Goal: Use online tool/utility: Utilize a website feature to perform a specific function

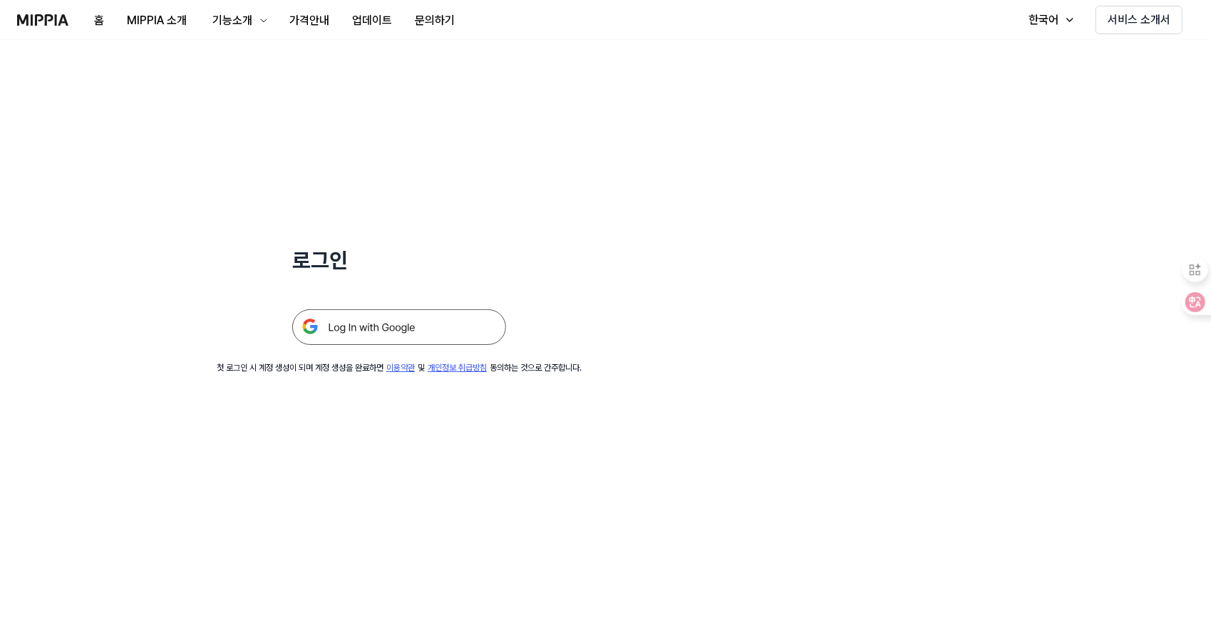
click at [756, 247] on div "로그인 첫 로그인 시 계정 생성이 되며 계정 생성을 완료하면 이용약관 및 개인정보 취급방침 동의하는 것으로 간주합니다." at bounding box center [399, 207] width 798 height 334
click at [403, 330] on img at bounding box center [399, 327] width 214 height 36
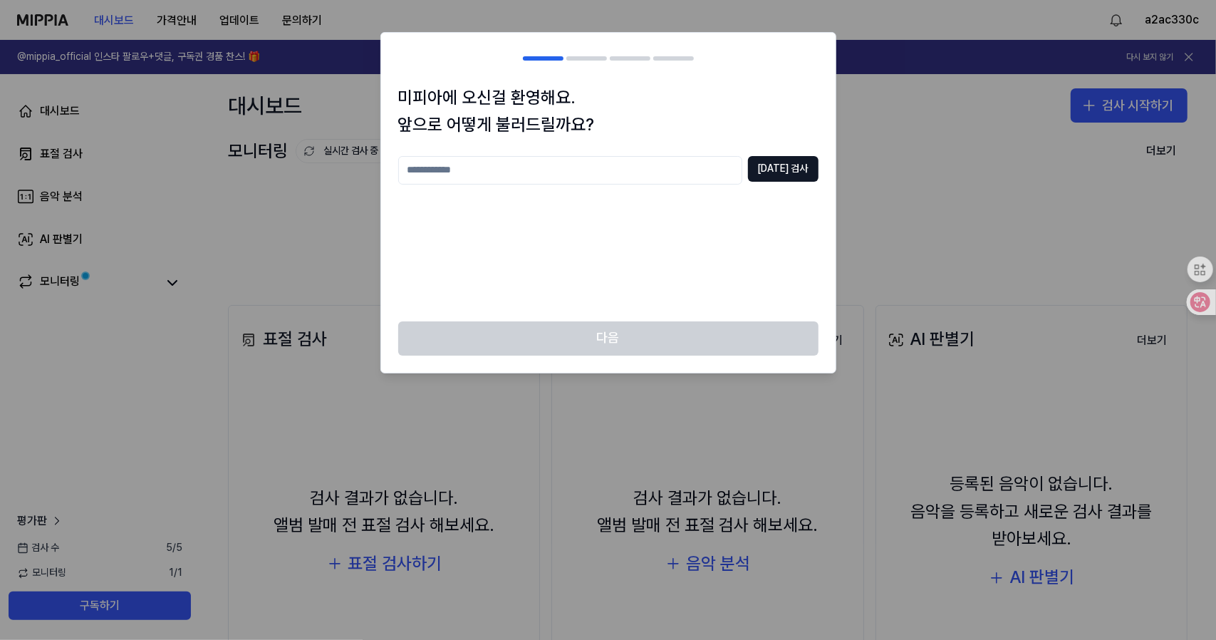
click at [498, 169] on input "text" at bounding box center [570, 170] width 344 height 29
type input "*"
type input "**"
click at [793, 167] on button "[DATE] 검사" at bounding box center [783, 169] width 71 height 26
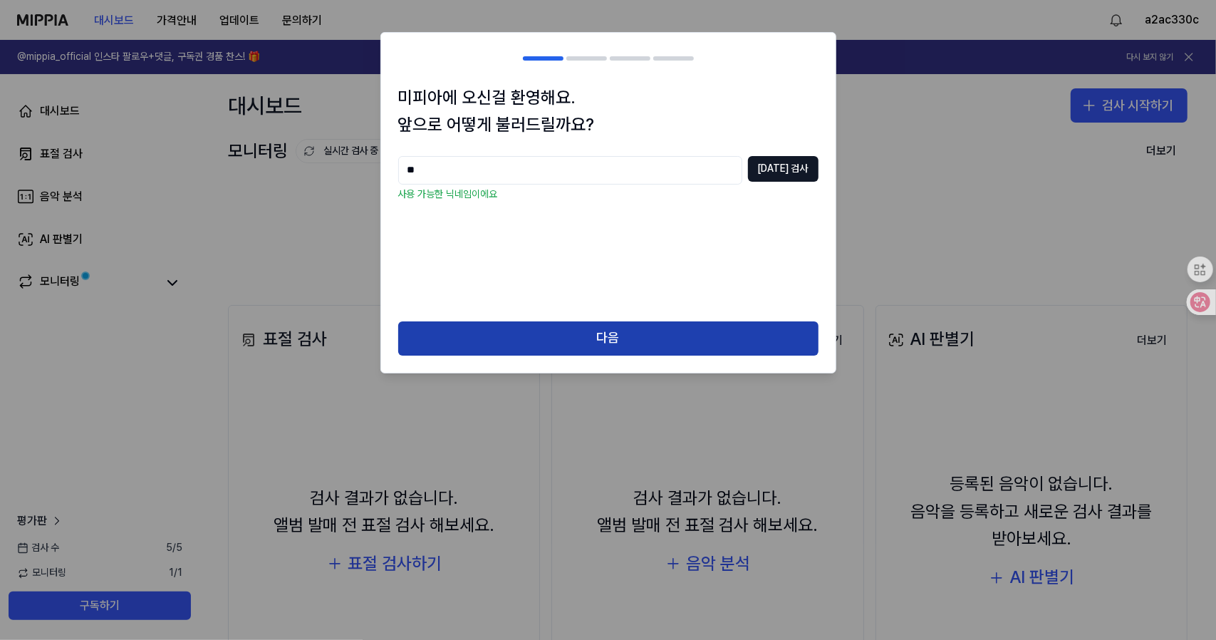
click at [611, 339] on button "다음" at bounding box center [608, 338] width 420 height 34
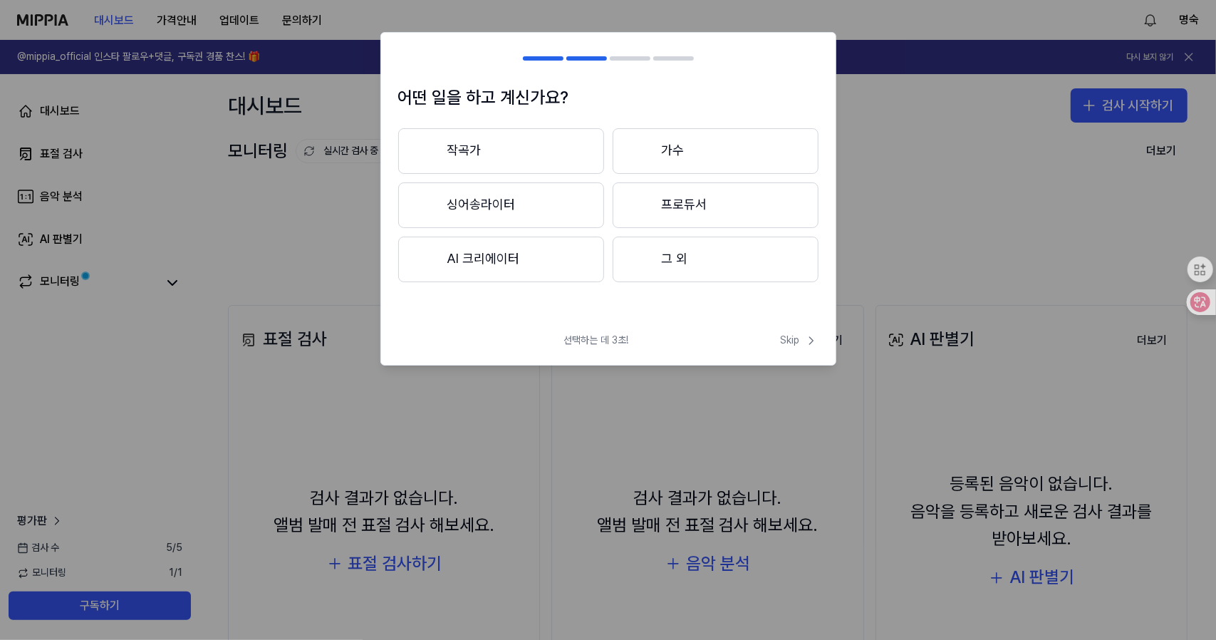
click at [495, 258] on button "AI 크리에이터" at bounding box center [501, 260] width 206 height 46
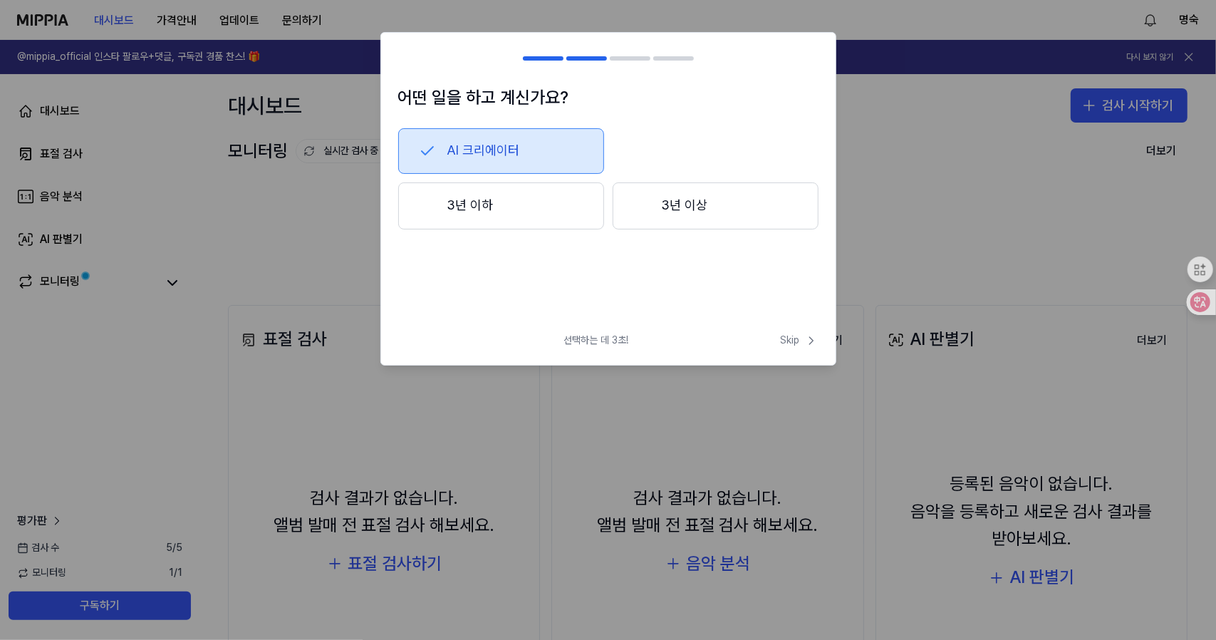
click at [484, 205] on button "3년 이하" at bounding box center [501, 205] width 206 height 47
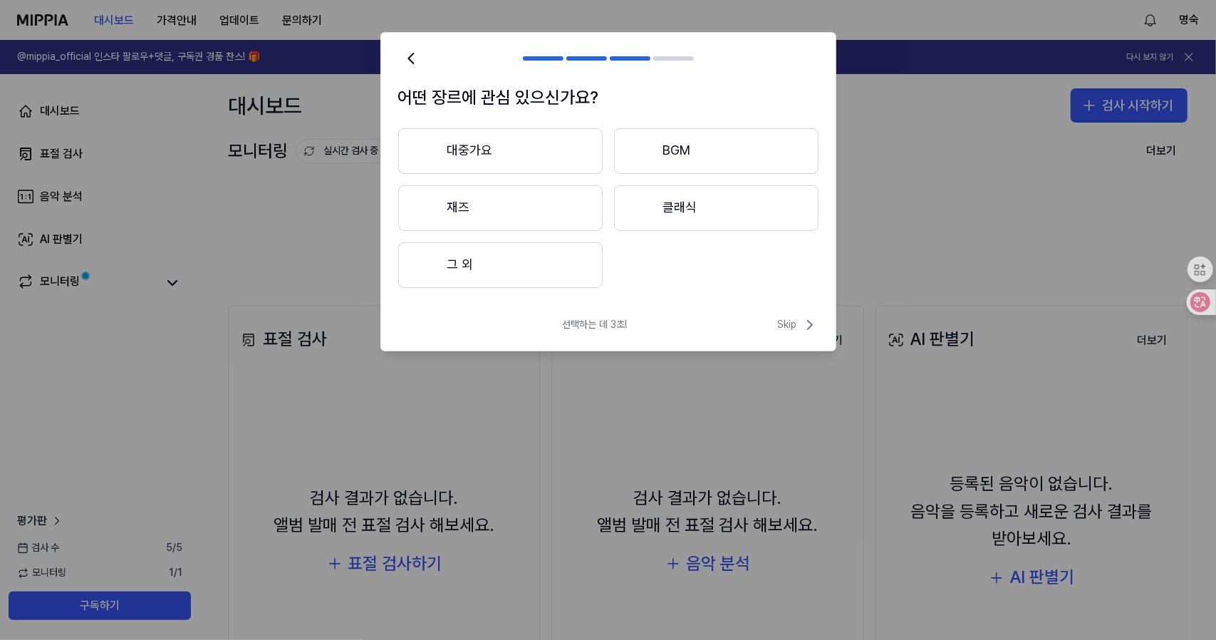
click at [664, 150] on button "BGM" at bounding box center [716, 151] width 205 height 46
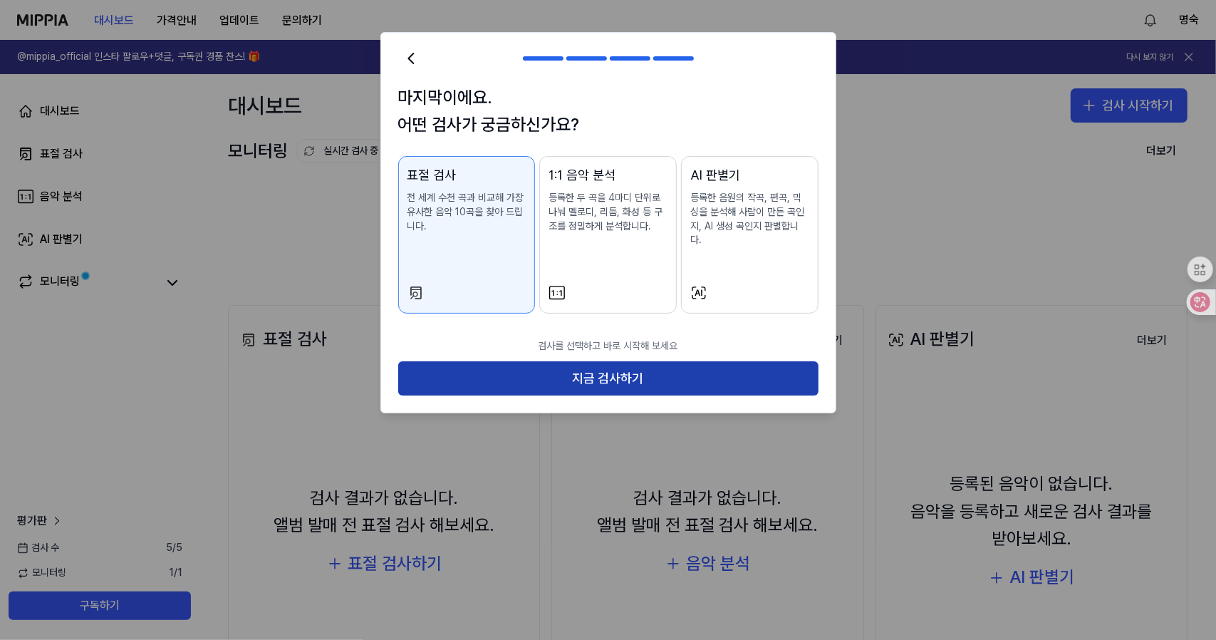
click at [602, 366] on button "지금 검사하기" at bounding box center [608, 378] width 420 height 34
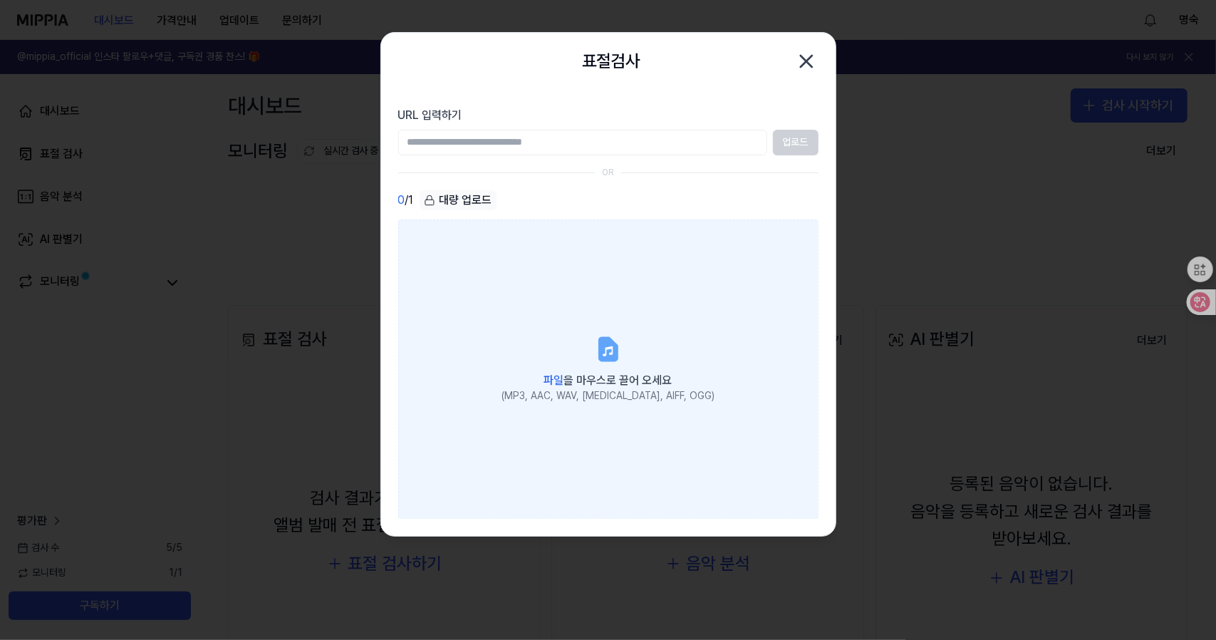
click at [553, 377] on span "파일" at bounding box center [554, 380] width 20 height 14
click at [0, 0] on input "파일 을 마우스로 끌어 오세요 (MP3, AAC, WAV, [MEDICAL_DATA], AIFF, OGG)" at bounding box center [0, 0] width 0 height 0
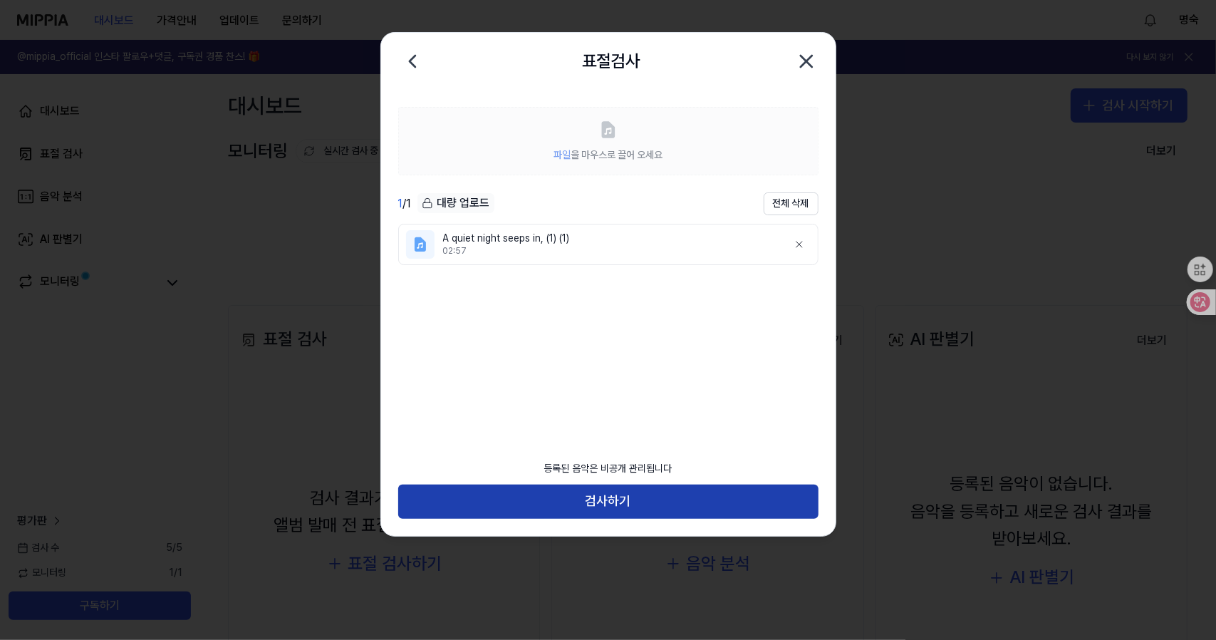
click at [604, 500] on button "검사하기" at bounding box center [608, 502] width 420 height 34
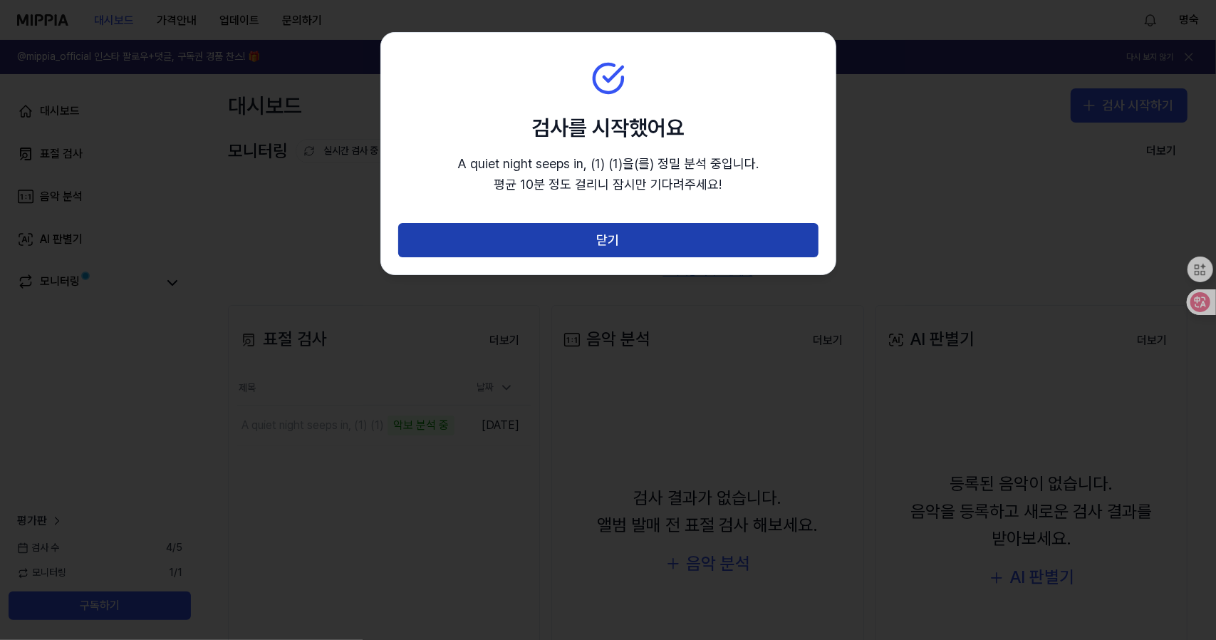
click at [654, 240] on button "닫기" at bounding box center [608, 240] width 420 height 34
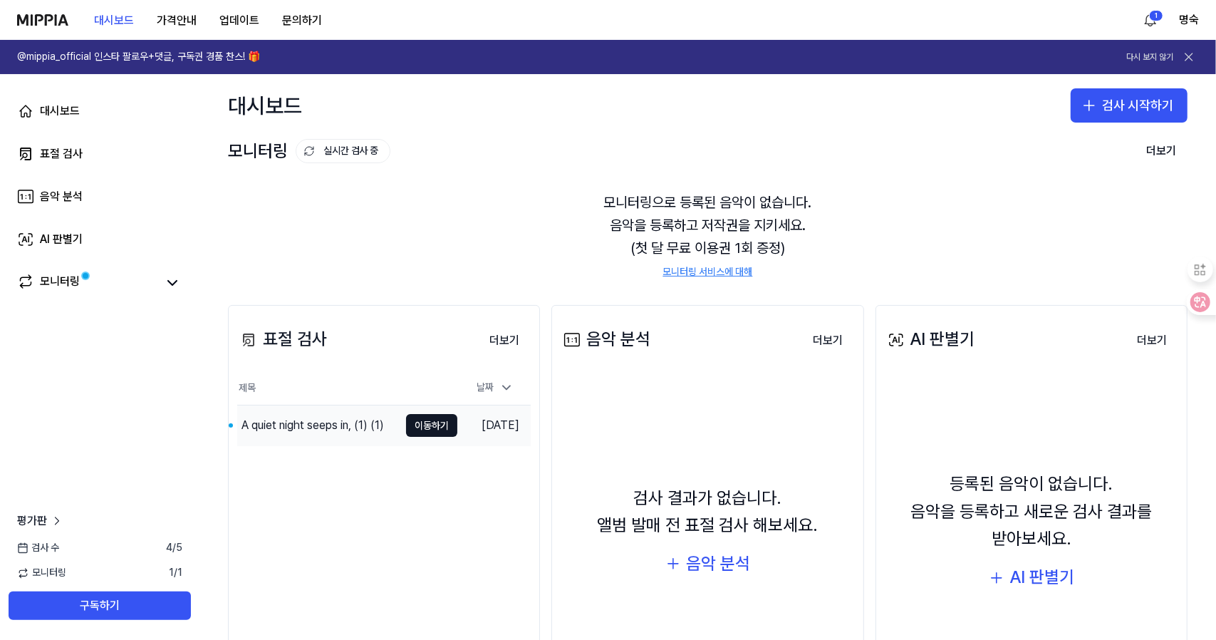
click at [319, 425] on div "A quiet night seeps in, (1) (1)" at bounding box center [313, 425] width 143 height 17
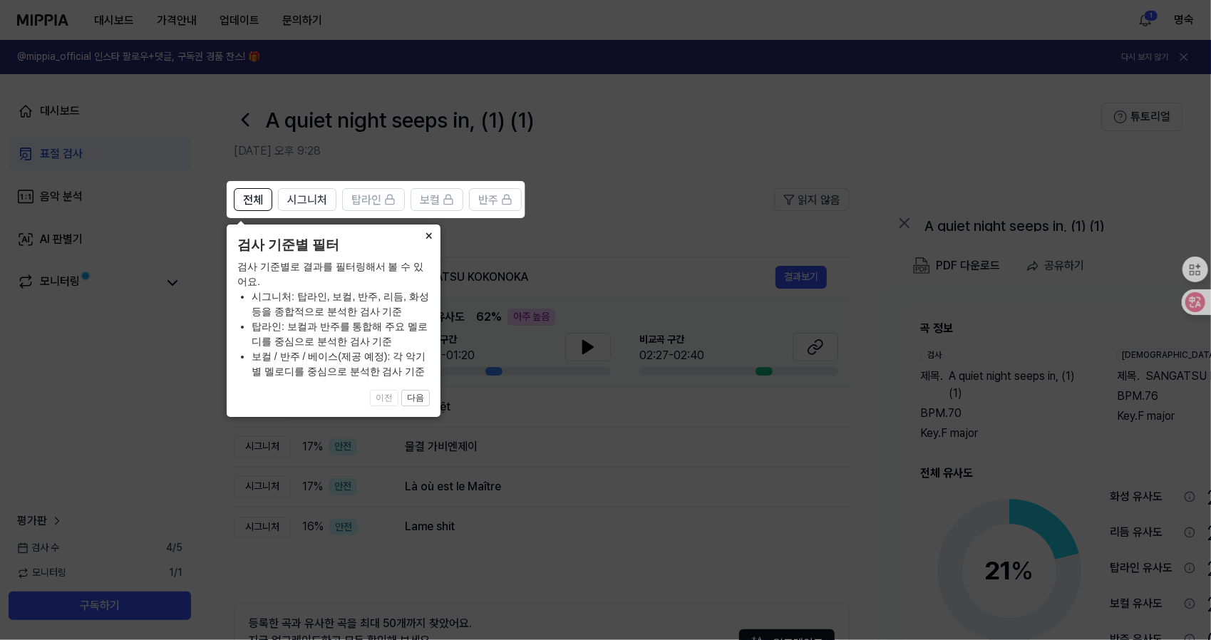
click at [427, 232] on button "×" at bounding box center [429, 234] width 23 height 20
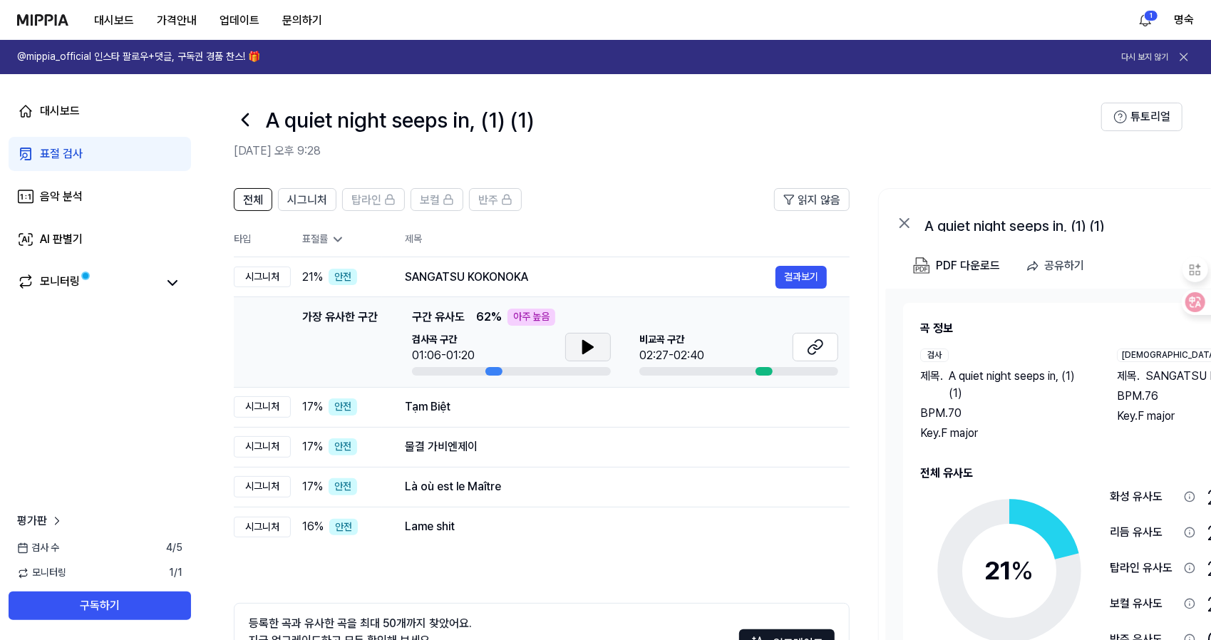
click at [586, 346] on icon at bounding box center [588, 347] width 10 height 13
click at [813, 343] on icon at bounding box center [815, 346] width 17 height 17
click at [802, 269] on button "결과보기" at bounding box center [800, 277] width 51 height 23
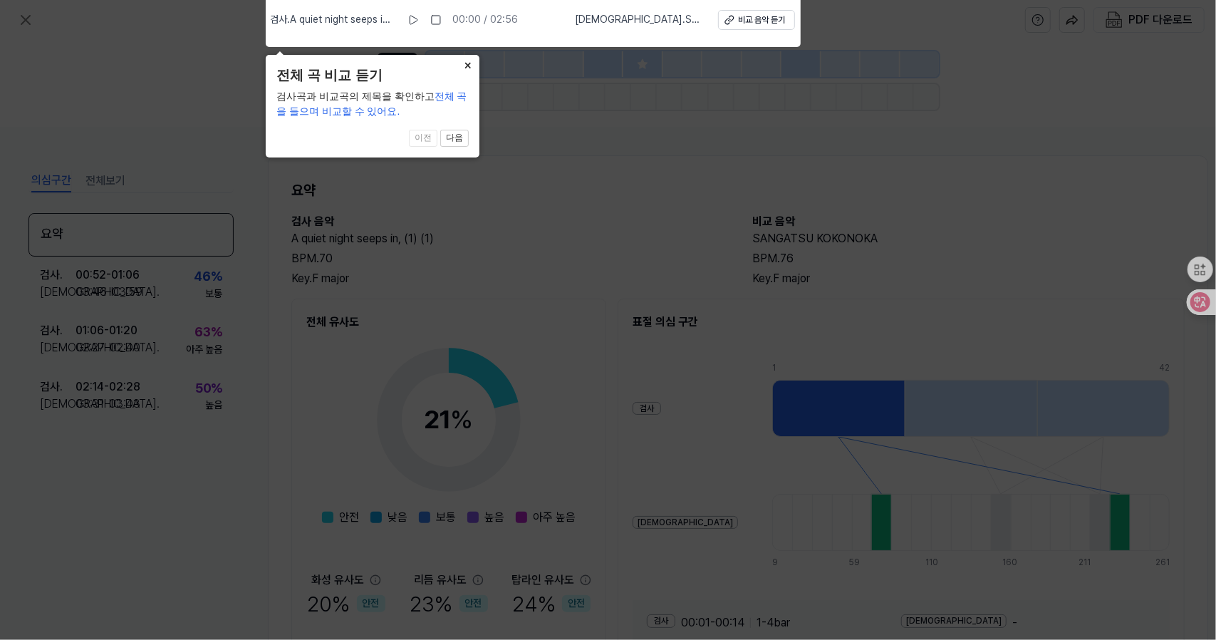
click at [466, 62] on button "×" at bounding box center [468, 65] width 23 height 20
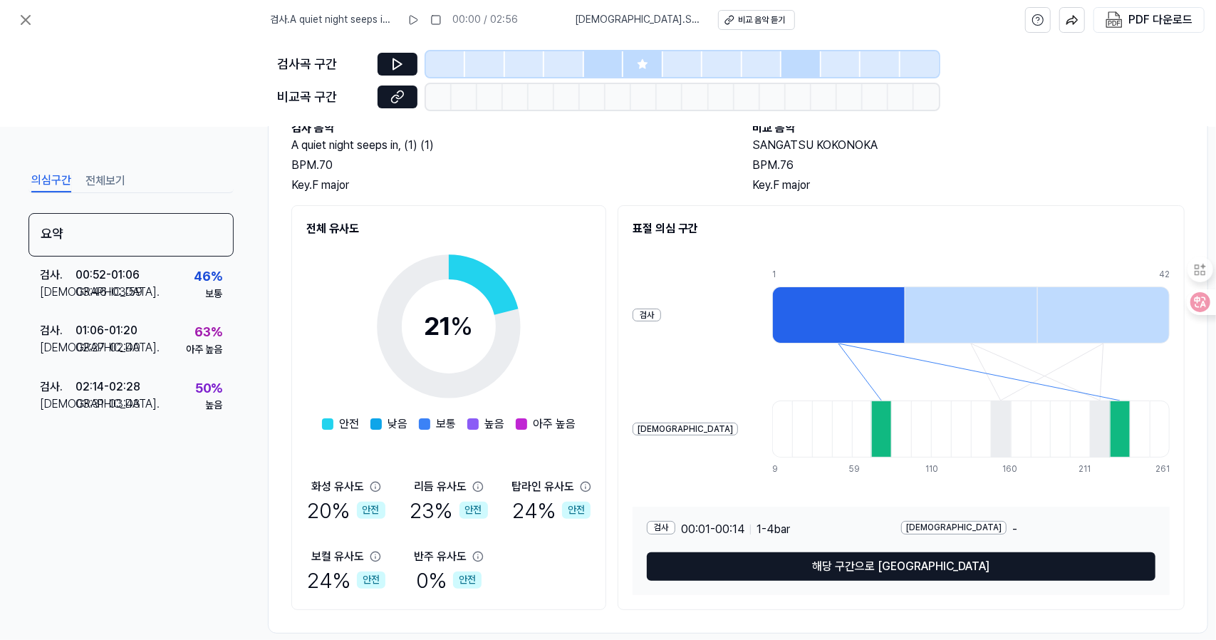
scroll to position [120, 0]
